Goal: Information Seeking & Learning: Learn about a topic

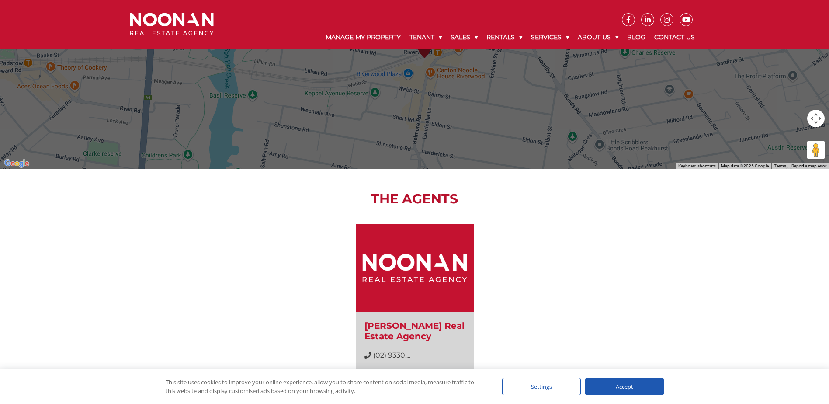
scroll to position [614, 0]
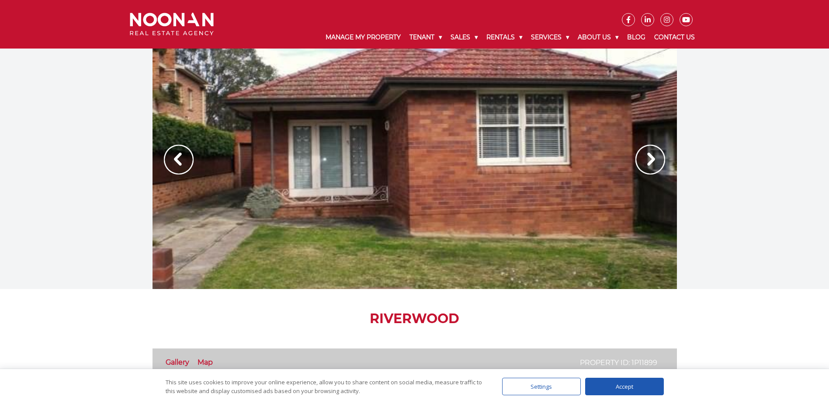
click at [651, 157] on img at bounding box center [650, 160] width 30 height 30
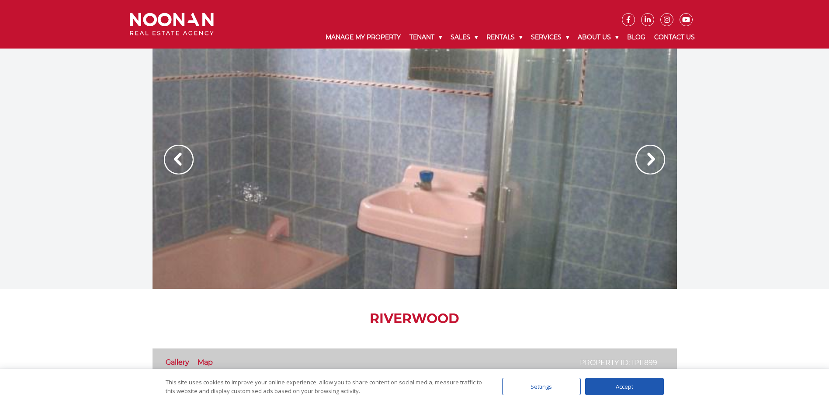
click at [648, 162] on img at bounding box center [650, 160] width 30 height 30
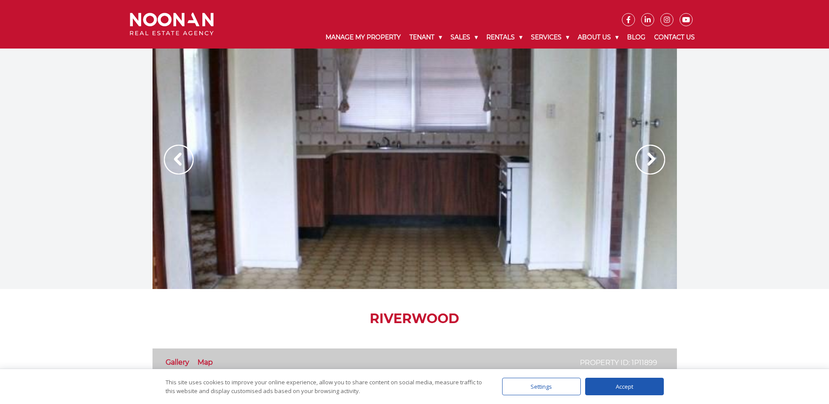
click at [644, 165] on img at bounding box center [650, 160] width 30 height 30
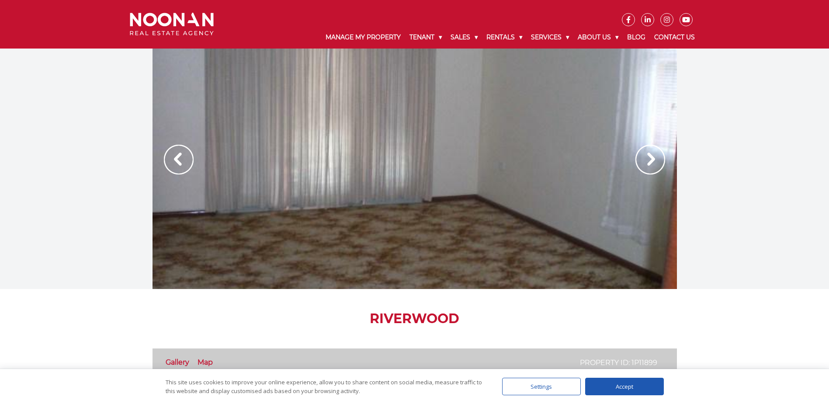
click at [644, 165] on img at bounding box center [650, 160] width 30 height 30
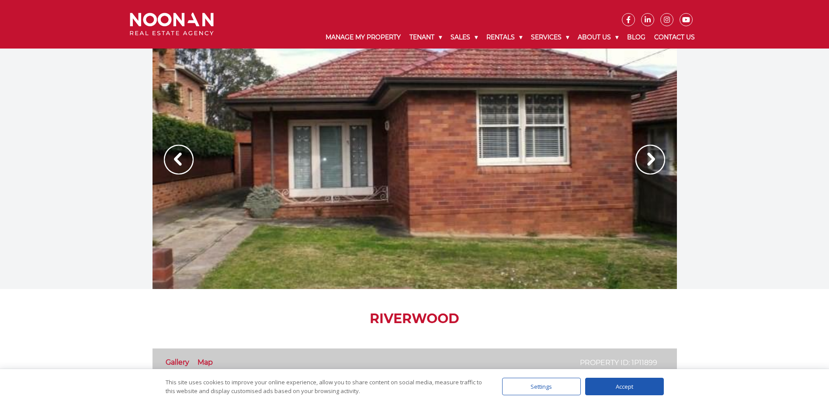
click at [644, 165] on img at bounding box center [650, 160] width 30 height 30
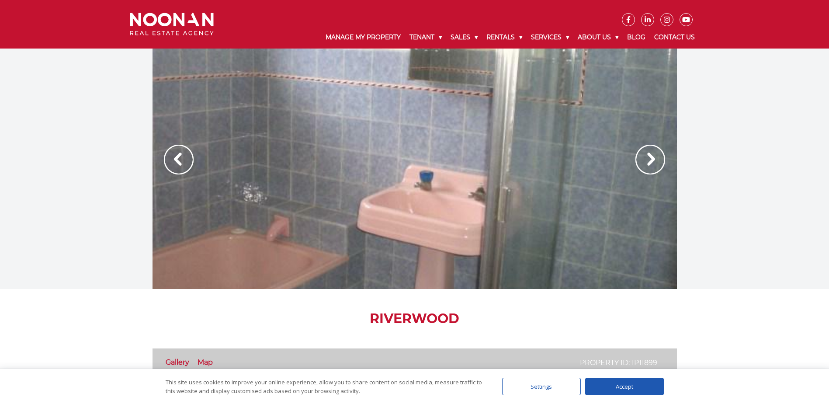
click at [653, 152] on img at bounding box center [650, 160] width 30 height 30
